Goal: Task Accomplishment & Management: Use online tool/utility

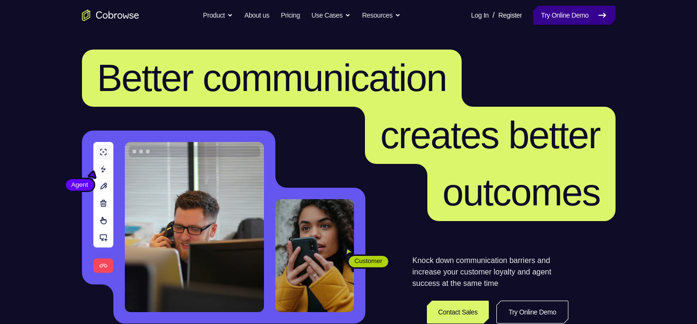
click at [553, 17] on link "Try Online Demo" at bounding box center [574, 15] width 82 height 19
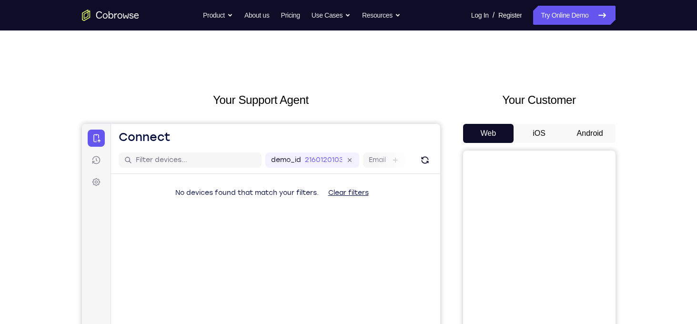
click at [577, 122] on div "Your Customer Web iOS Android" at bounding box center [539, 268] width 153 height 352
click at [579, 131] on button "Android" at bounding box center [590, 133] width 51 height 19
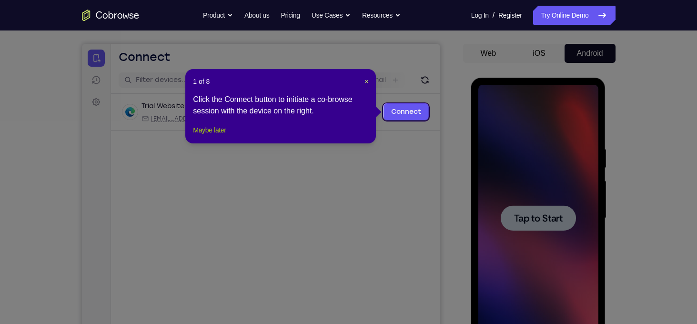
click at [219, 136] on button "Maybe later" at bounding box center [209, 129] width 33 height 11
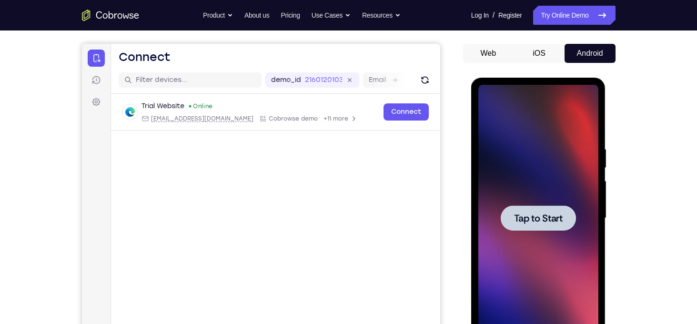
click at [526, 157] on div at bounding box center [539, 218] width 120 height 267
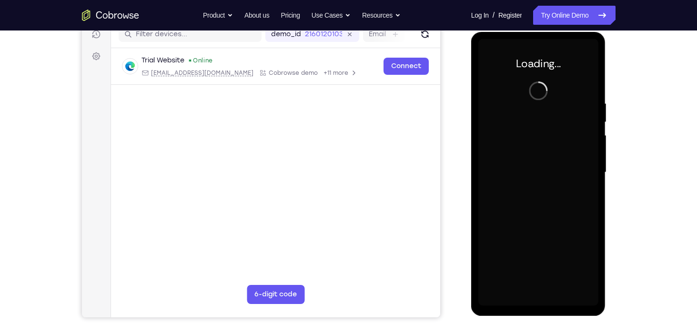
scroll to position [122, 0]
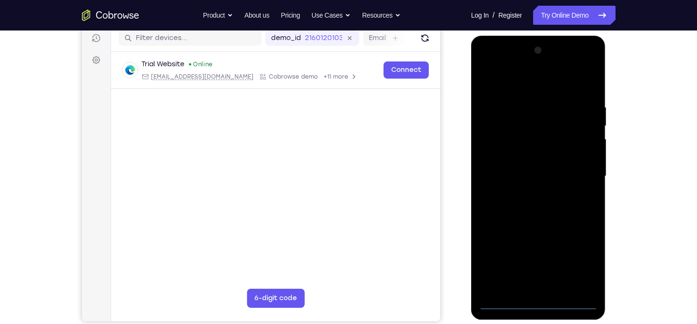
click at [538, 303] on div at bounding box center [539, 176] width 120 height 267
click at [576, 274] on div at bounding box center [539, 176] width 120 height 267
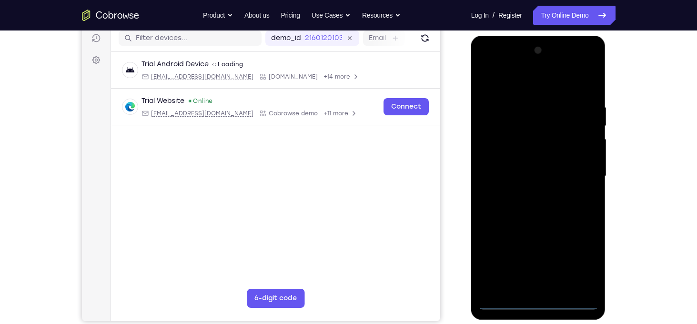
click at [582, 263] on div at bounding box center [539, 176] width 120 height 267
click at [538, 81] on div at bounding box center [539, 176] width 120 height 267
click at [577, 171] on div at bounding box center [539, 176] width 120 height 267
click at [525, 195] on div at bounding box center [539, 176] width 120 height 267
click at [530, 163] on div at bounding box center [539, 176] width 120 height 267
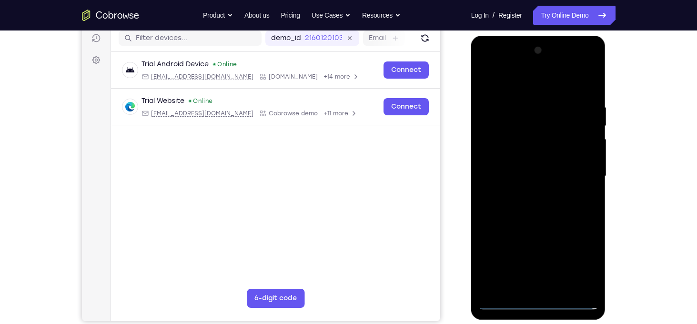
click at [527, 159] on div at bounding box center [539, 176] width 120 height 267
click at [518, 177] on div at bounding box center [539, 176] width 120 height 267
click at [521, 220] on div at bounding box center [539, 176] width 120 height 267
click at [590, 78] on div at bounding box center [539, 176] width 120 height 267
click at [486, 104] on div at bounding box center [539, 176] width 120 height 267
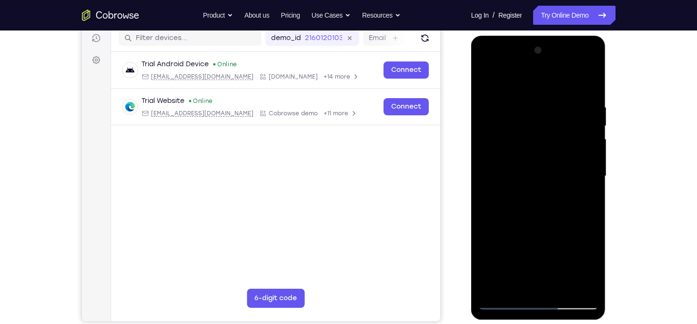
click at [486, 79] on div at bounding box center [539, 176] width 120 height 267
click at [559, 287] on div at bounding box center [539, 176] width 120 height 267
click at [549, 227] on div at bounding box center [539, 176] width 120 height 267
click at [568, 172] on div at bounding box center [539, 176] width 120 height 267
drag, startPoint x: 575, startPoint y: 142, endPoint x: 575, endPoint y: 205, distance: 63.4
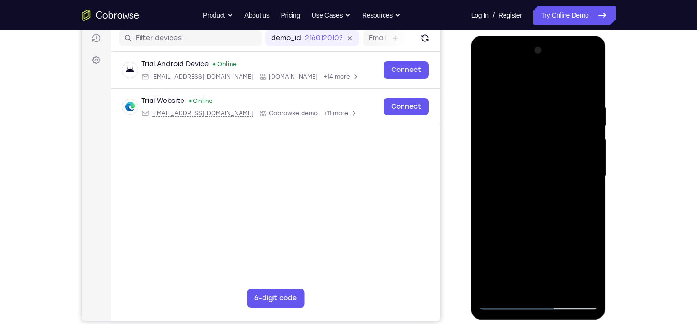
click at [575, 205] on div at bounding box center [539, 176] width 120 height 267
drag, startPoint x: 576, startPoint y: 134, endPoint x: 574, endPoint y: 208, distance: 74.4
click at [574, 208] on div at bounding box center [539, 176] width 120 height 267
click at [522, 129] on div at bounding box center [539, 176] width 120 height 267
click at [541, 128] on div at bounding box center [539, 176] width 120 height 267
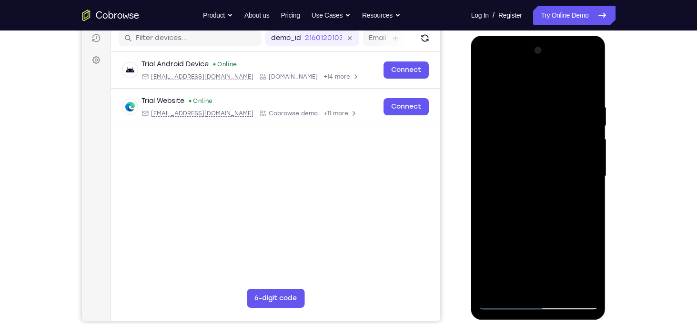
click at [513, 284] on div at bounding box center [539, 176] width 120 height 267
drag, startPoint x: 535, startPoint y: 264, endPoint x: 536, endPoint y: 233, distance: 31.0
click at [536, 233] on div at bounding box center [539, 176] width 120 height 267
click at [552, 251] on div at bounding box center [539, 176] width 120 height 267
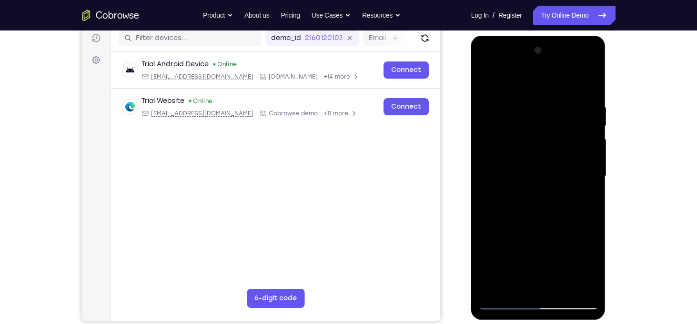
click at [551, 247] on div at bounding box center [539, 176] width 120 height 267
click at [589, 194] on div at bounding box center [539, 176] width 120 height 267
click at [506, 305] on div at bounding box center [539, 176] width 120 height 267
drag, startPoint x: 541, startPoint y: 188, endPoint x: 551, endPoint y: 294, distance: 105.8
click at [551, 294] on div at bounding box center [539, 176] width 120 height 267
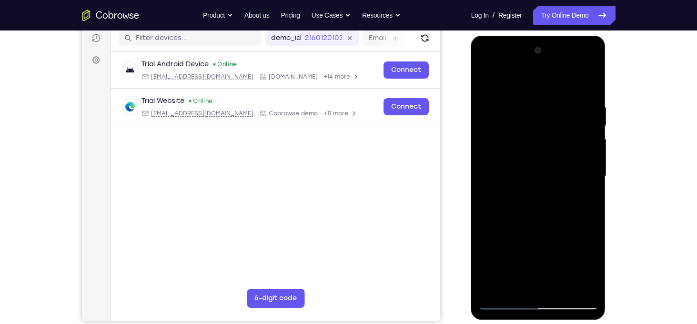
drag, startPoint x: 560, startPoint y: 157, endPoint x: 559, endPoint y: 223, distance: 66.3
click at [559, 223] on div at bounding box center [539, 176] width 120 height 267
click at [578, 163] on div at bounding box center [539, 176] width 120 height 267
click at [581, 169] on div at bounding box center [539, 176] width 120 height 267
click at [512, 287] on div at bounding box center [539, 176] width 120 height 267
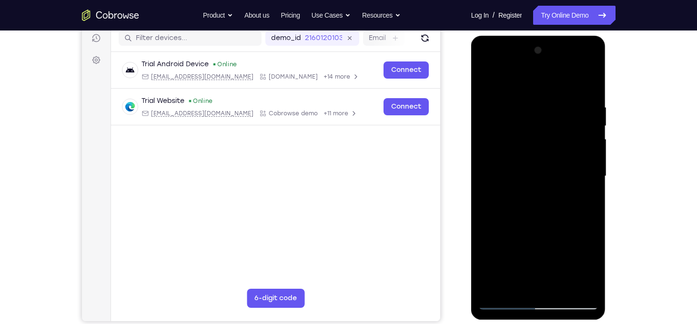
drag, startPoint x: 519, startPoint y: 265, endPoint x: 525, endPoint y: 185, distance: 80.8
click at [525, 185] on div at bounding box center [539, 176] width 120 height 267
drag, startPoint x: 528, startPoint y: 261, endPoint x: 533, endPoint y: 180, distance: 80.7
click at [533, 180] on div at bounding box center [539, 176] width 120 height 267
drag, startPoint x: 513, startPoint y: 272, endPoint x: 514, endPoint y: 248, distance: 23.4
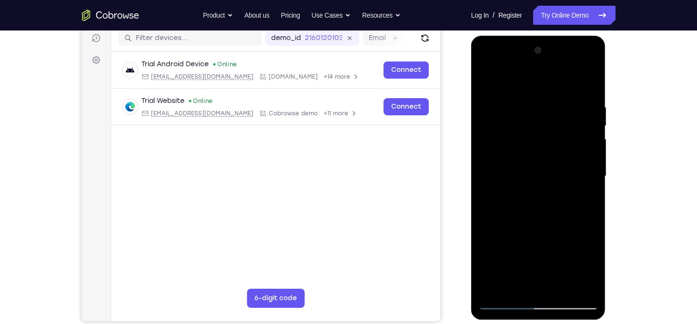
click at [514, 248] on div at bounding box center [539, 176] width 120 height 267
click at [564, 229] on div at bounding box center [539, 176] width 120 height 267
click at [582, 194] on div at bounding box center [539, 176] width 120 height 267
click at [483, 83] on div at bounding box center [539, 176] width 120 height 267
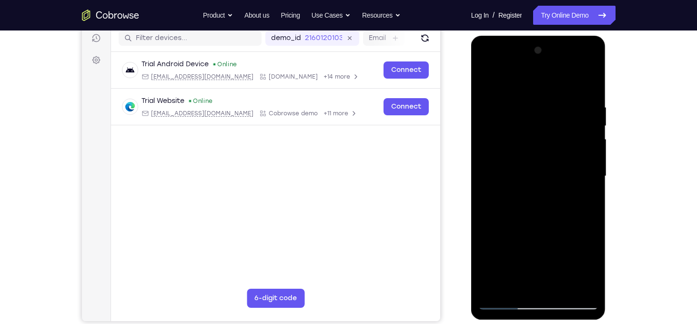
click at [499, 303] on div at bounding box center [539, 176] width 120 height 267
click at [502, 305] on div at bounding box center [539, 176] width 120 height 267
click at [501, 303] on div at bounding box center [539, 176] width 120 height 267
click at [495, 289] on div at bounding box center [539, 176] width 120 height 267
drag, startPoint x: 536, startPoint y: 119, endPoint x: 557, endPoint y: 261, distance: 143.0
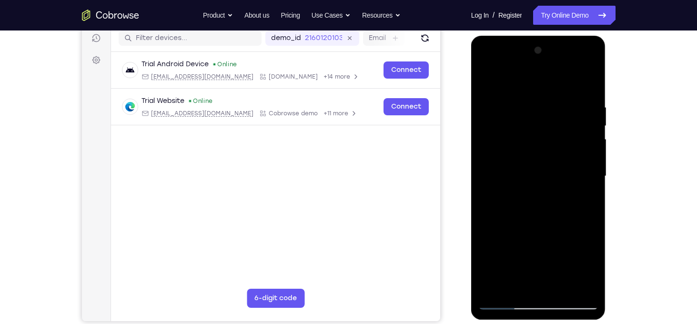
click at [557, 261] on div at bounding box center [539, 176] width 120 height 267
click at [526, 105] on div at bounding box center [539, 176] width 120 height 267
click at [534, 209] on div at bounding box center [539, 176] width 120 height 267
click at [577, 160] on div at bounding box center [539, 176] width 120 height 267
click at [527, 97] on div at bounding box center [539, 176] width 120 height 267
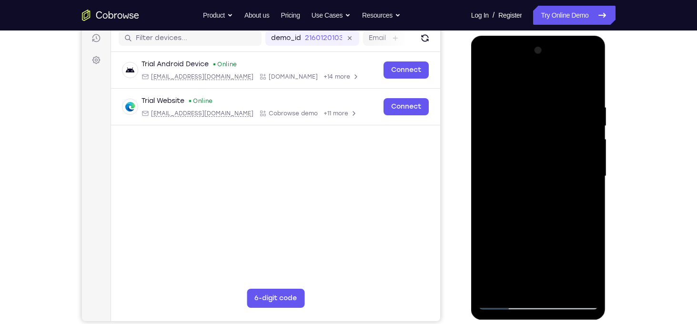
click at [591, 83] on div at bounding box center [539, 176] width 120 height 267
drag, startPoint x: 576, startPoint y: 99, endPoint x: 511, endPoint y: 105, distance: 65.1
click at [511, 105] on div at bounding box center [539, 176] width 120 height 267
click at [518, 104] on div at bounding box center [539, 176] width 120 height 267
click at [583, 171] on div at bounding box center [539, 176] width 120 height 267
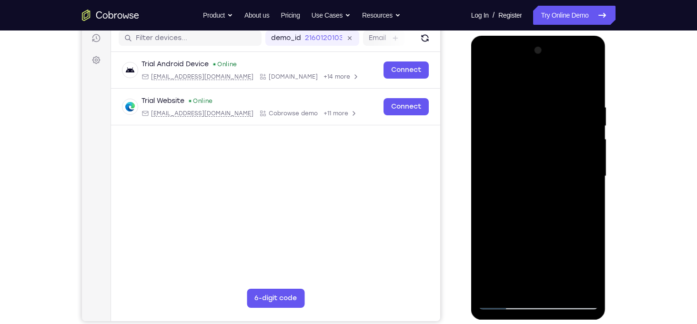
click at [583, 171] on div at bounding box center [539, 176] width 120 height 267
click at [586, 162] on div at bounding box center [539, 176] width 120 height 267
click at [590, 111] on div at bounding box center [539, 176] width 120 height 267
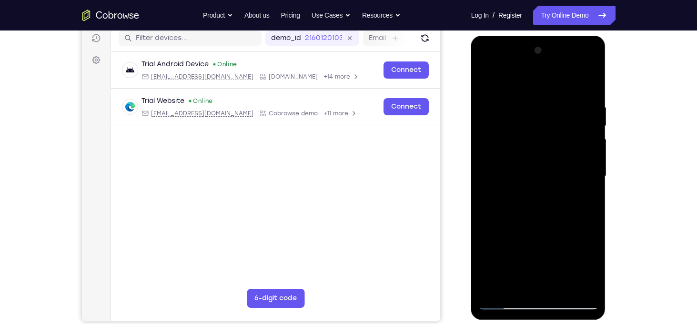
click at [588, 86] on div at bounding box center [539, 176] width 120 height 267
drag, startPoint x: 512, startPoint y: 110, endPoint x: 503, endPoint y: 225, distance: 115.7
click at [503, 225] on div at bounding box center [539, 176] width 120 height 267
click at [521, 104] on div at bounding box center [539, 176] width 120 height 267
click at [582, 161] on div at bounding box center [539, 176] width 120 height 267
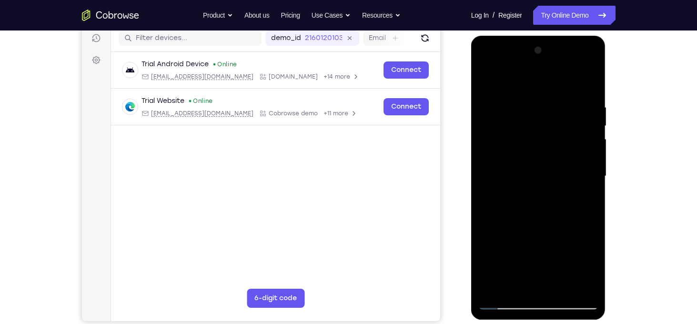
click at [589, 83] on div at bounding box center [539, 176] width 120 height 267
drag, startPoint x: 545, startPoint y: 229, endPoint x: 546, endPoint y: 173, distance: 56.7
click at [546, 173] on div at bounding box center [539, 176] width 120 height 267
click at [592, 165] on div at bounding box center [539, 176] width 120 height 267
click at [592, 163] on div at bounding box center [539, 176] width 120 height 267
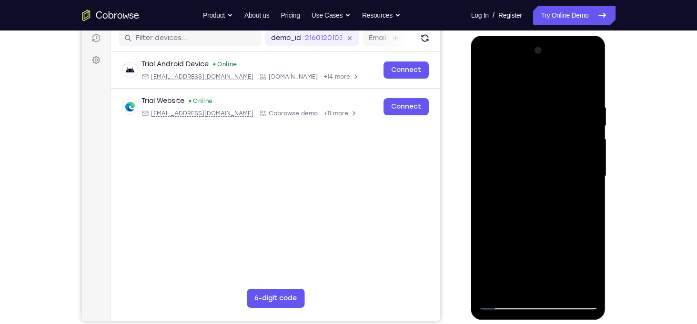
click at [592, 163] on div at bounding box center [539, 176] width 120 height 267
click at [593, 276] on div at bounding box center [539, 176] width 120 height 267
click at [584, 289] on div at bounding box center [539, 176] width 120 height 267
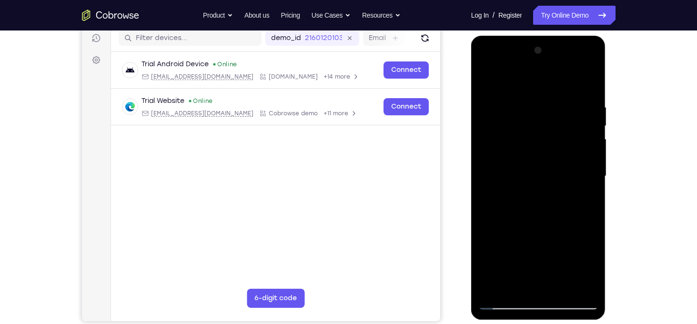
click at [541, 76] on div at bounding box center [539, 176] width 120 height 267
click at [516, 163] on div at bounding box center [539, 176] width 120 height 267
click at [540, 155] on div at bounding box center [539, 176] width 120 height 267
click at [513, 287] on div at bounding box center [539, 176] width 120 height 267
click at [517, 81] on div at bounding box center [539, 176] width 120 height 267
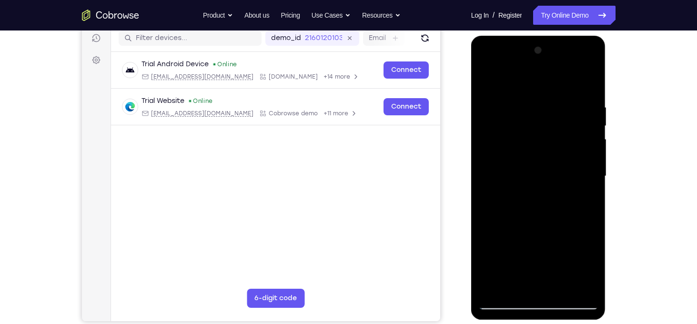
click at [490, 165] on div at bounding box center [539, 176] width 120 height 267
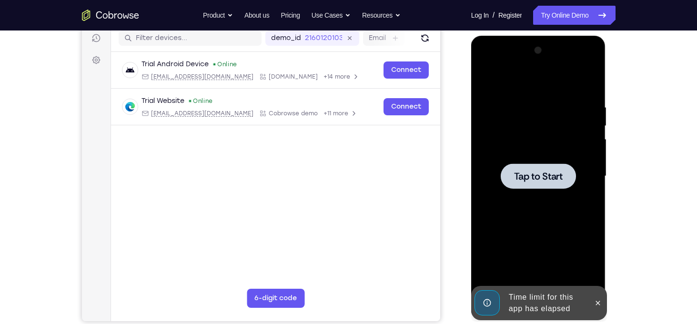
click at [531, 167] on div at bounding box center [538, 175] width 75 height 25
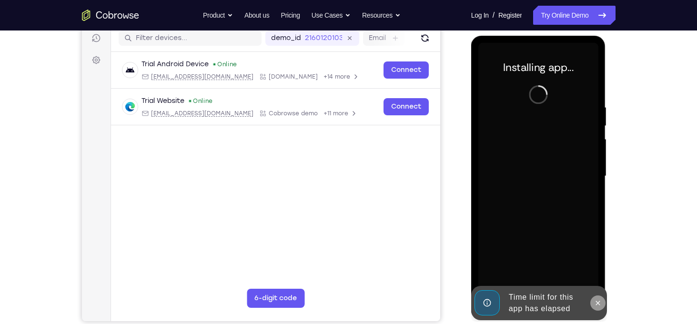
click at [597, 301] on icon at bounding box center [598, 303] width 4 height 4
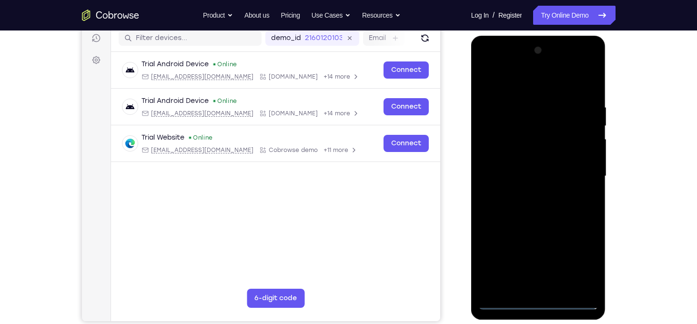
click at [536, 303] on div at bounding box center [539, 176] width 120 height 267
click at [581, 265] on div at bounding box center [539, 176] width 120 height 267
click at [507, 76] on div at bounding box center [539, 176] width 120 height 267
click at [571, 167] on div at bounding box center [539, 176] width 120 height 267
click at [528, 195] on div at bounding box center [539, 176] width 120 height 267
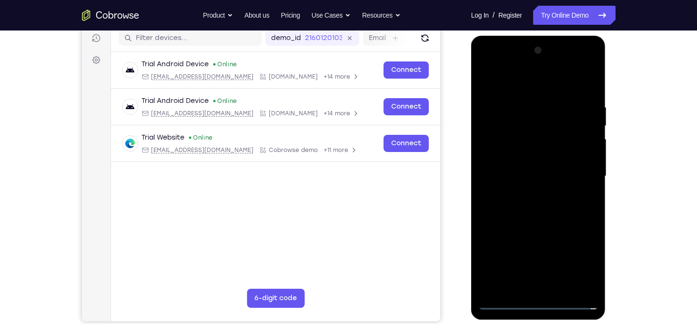
click at [531, 170] on div at bounding box center [539, 176] width 120 height 267
click at [513, 154] on div at bounding box center [539, 176] width 120 height 267
click at [521, 182] on div at bounding box center [539, 176] width 120 height 267
click at [529, 214] on div at bounding box center [539, 176] width 120 height 267
click at [534, 204] on div at bounding box center [539, 176] width 120 height 267
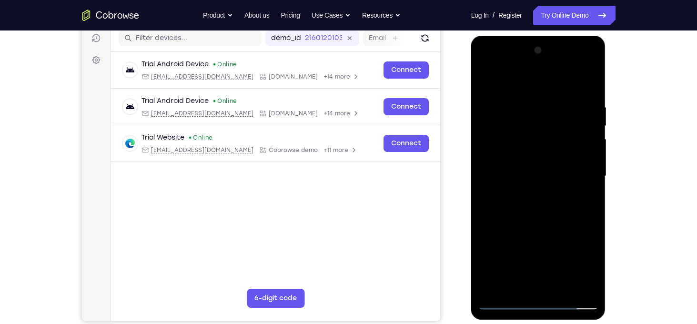
click at [526, 107] on div at bounding box center [539, 176] width 120 height 267
click at [588, 171] on div at bounding box center [539, 176] width 120 height 267
click at [591, 176] on div at bounding box center [539, 176] width 120 height 267
drag, startPoint x: 591, startPoint y: 176, endPoint x: 508, endPoint y: 156, distance: 85.9
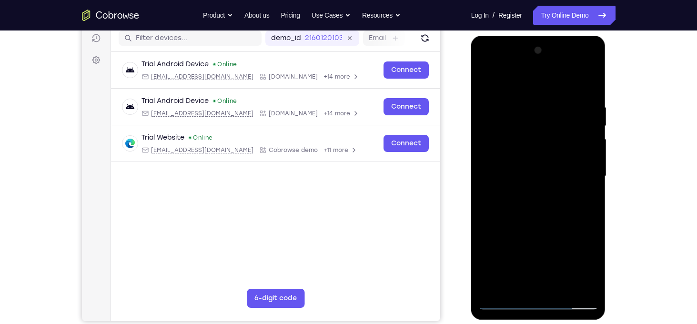
click at [508, 156] on div at bounding box center [539, 176] width 120 height 267
click at [584, 181] on div at bounding box center [539, 176] width 120 height 267
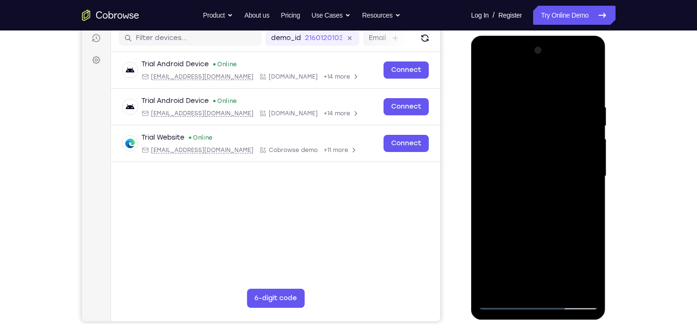
click at [581, 165] on div at bounding box center [539, 176] width 120 height 267
click at [584, 166] on div at bounding box center [539, 176] width 120 height 267
click at [576, 180] on div at bounding box center [539, 176] width 120 height 267
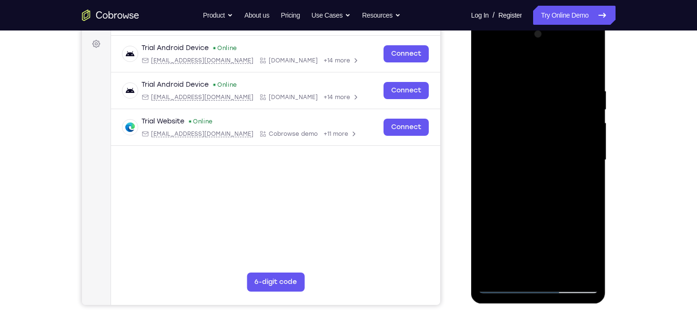
click at [588, 166] on div at bounding box center [539, 160] width 120 height 267
click at [588, 168] on div at bounding box center [539, 160] width 120 height 267
click at [589, 165] on div at bounding box center [539, 160] width 120 height 267
click at [589, 162] on div at bounding box center [539, 160] width 120 height 267
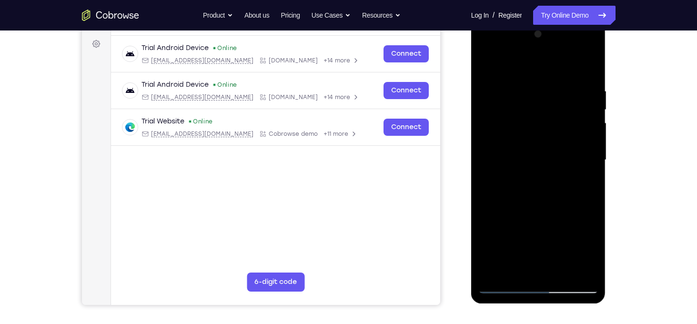
click at [587, 69] on div at bounding box center [539, 160] width 120 height 267
click at [546, 198] on div at bounding box center [539, 160] width 120 height 267
drag, startPoint x: 542, startPoint y: 106, endPoint x: 550, endPoint y: 242, distance: 136.1
click at [550, 242] on div at bounding box center [539, 160] width 120 height 267
click at [527, 85] on div at bounding box center [539, 160] width 120 height 267
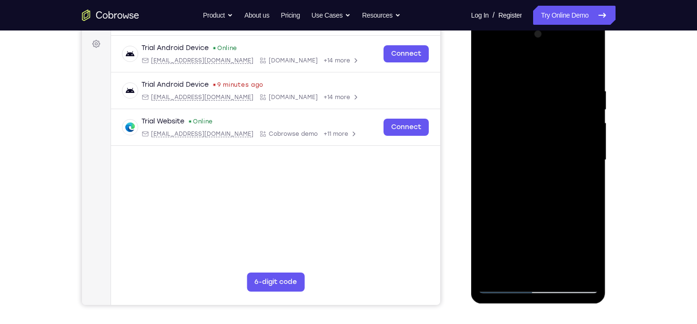
click at [587, 162] on div at bounding box center [539, 160] width 120 height 267
click at [587, 158] on div at bounding box center [539, 160] width 120 height 267
click at [582, 149] on div at bounding box center [539, 160] width 120 height 267
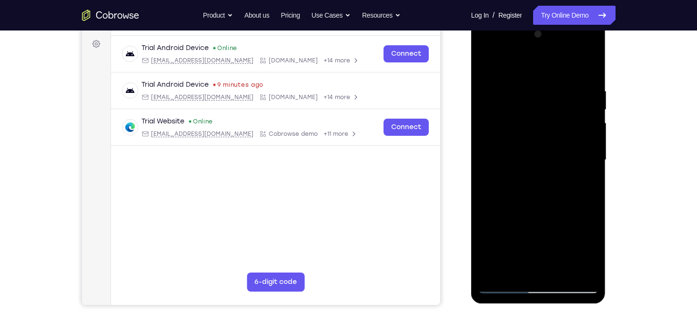
click at [582, 149] on div at bounding box center [539, 160] width 120 height 267
click at [582, 146] on div at bounding box center [539, 160] width 120 height 267
drag, startPoint x: 582, startPoint y: 146, endPoint x: 507, endPoint y: 130, distance: 76.9
click at [507, 130] on div at bounding box center [539, 160] width 120 height 267
click at [580, 150] on div at bounding box center [539, 160] width 120 height 267
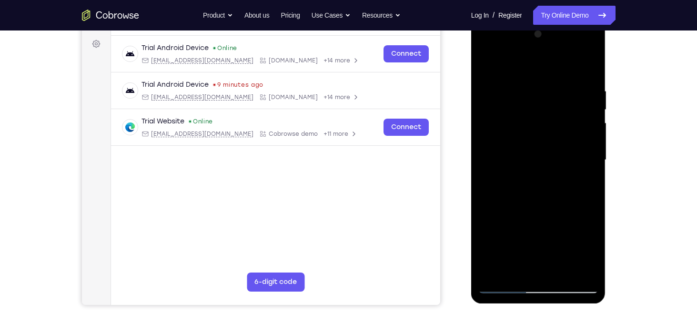
click at [583, 142] on div at bounding box center [539, 160] width 120 height 267
click at [587, 149] on div at bounding box center [539, 160] width 120 height 267
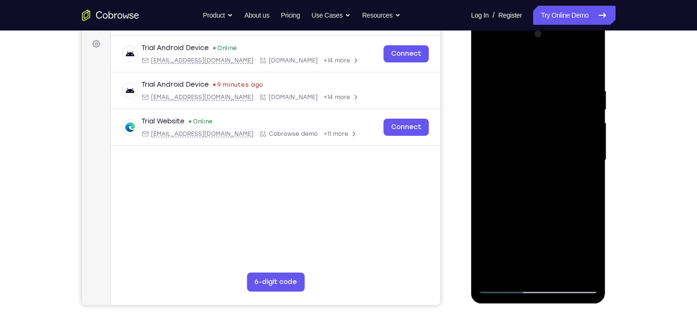
click at [587, 149] on div at bounding box center [539, 160] width 120 height 267
click at [590, 150] on div at bounding box center [539, 160] width 120 height 267
drag, startPoint x: 590, startPoint y: 150, endPoint x: 516, endPoint y: 144, distance: 74.1
click at [516, 144] on div at bounding box center [539, 160] width 120 height 267
click at [590, 163] on div at bounding box center [539, 160] width 120 height 267
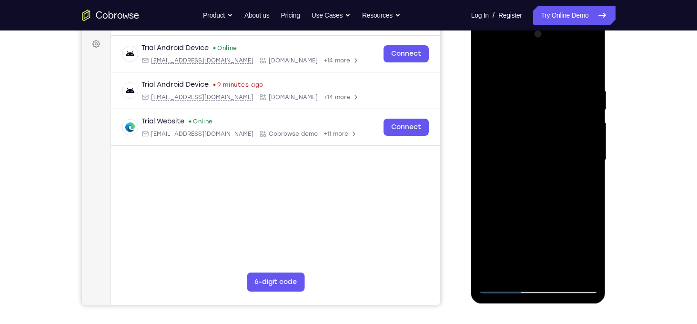
click at [590, 163] on div at bounding box center [539, 160] width 120 height 267
drag, startPoint x: 590, startPoint y: 163, endPoint x: 508, endPoint y: 147, distance: 84.0
click at [508, 147] on div at bounding box center [539, 160] width 120 height 267
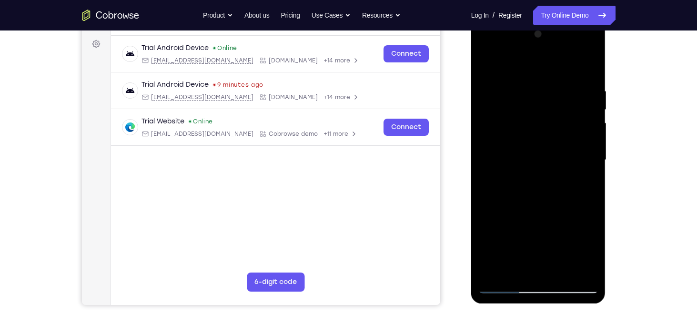
click at [585, 159] on div at bounding box center [539, 160] width 120 height 267
click at [489, 153] on div at bounding box center [539, 160] width 120 height 267
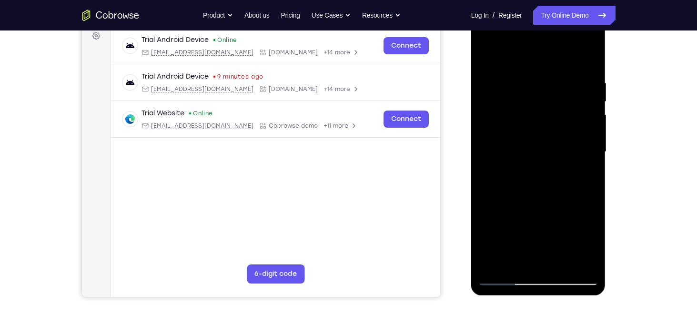
scroll to position [155, 0]
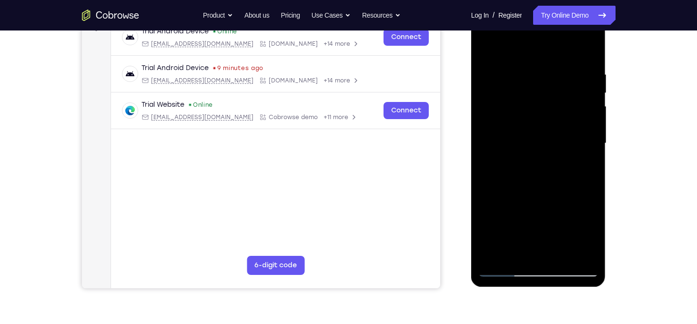
click at [587, 152] on div at bounding box center [539, 143] width 120 height 267
click at [590, 142] on div at bounding box center [539, 143] width 120 height 267
click at [593, 137] on div at bounding box center [539, 143] width 120 height 267
drag, startPoint x: 593, startPoint y: 126, endPoint x: 511, endPoint y: 133, distance: 81.8
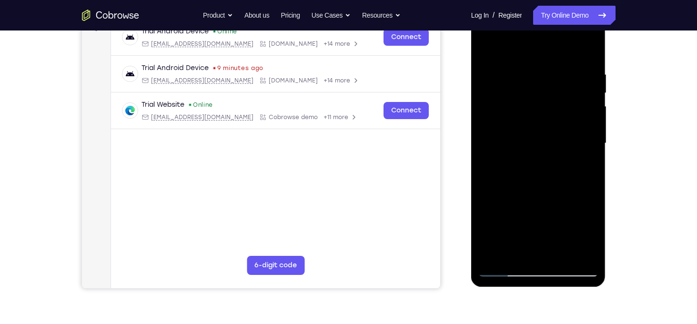
click at [511, 133] on div at bounding box center [539, 143] width 120 height 267
click at [585, 53] on div at bounding box center [539, 143] width 120 height 267
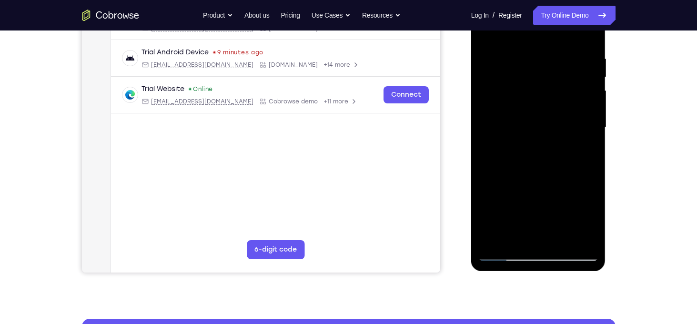
scroll to position [171, 0]
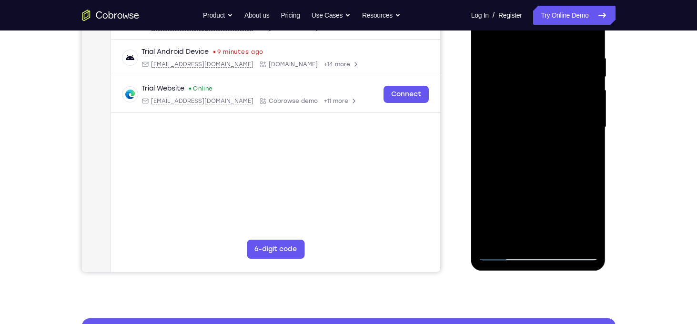
click at [518, 238] on div at bounding box center [539, 127] width 120 height 267
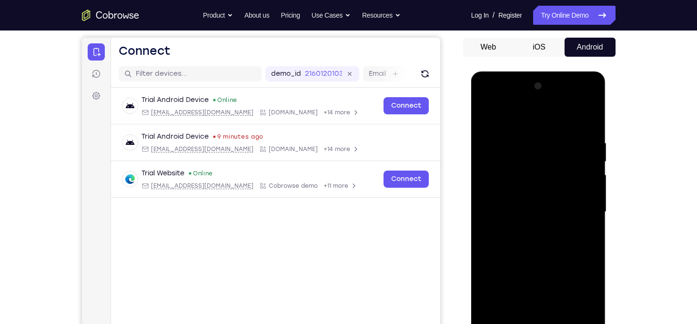
scroll to position [84, 0]
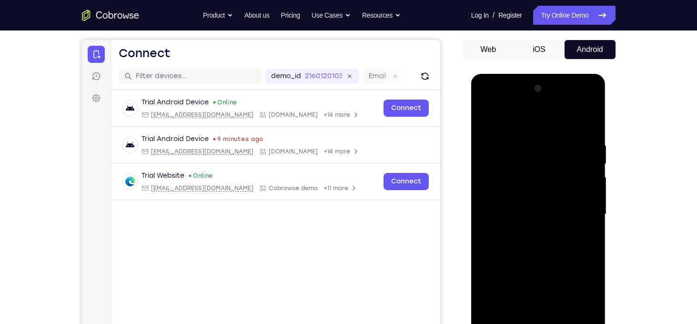
click at [511, 120] on div at bounding box center [539, 214] width 120 height 267
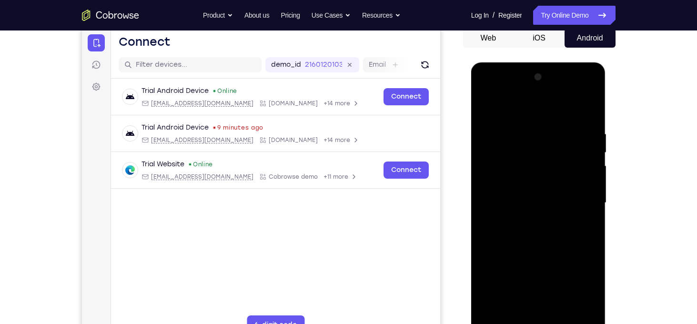
click at [490, 188] on div at bounding box center [539, 203] width 120 height 267
click at [579, 192] on div at bounding box center [539, 203] width 120 height 267
click at [494, 316] on div at bounding box center [539, 203] width 120 height 267
drag, startPoint x: 541, startPoint y: 143, endPoint x: 534, endPoint y: 294, distance: 151.2
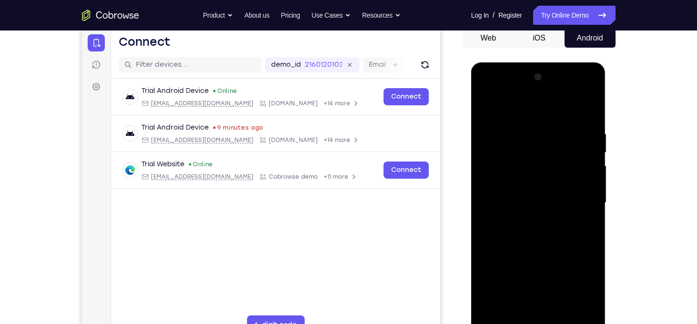
click at [534, 294] on div at bounding box center [539, 203] width 120 height 267
